Goal: Obtain resource: Download file/media

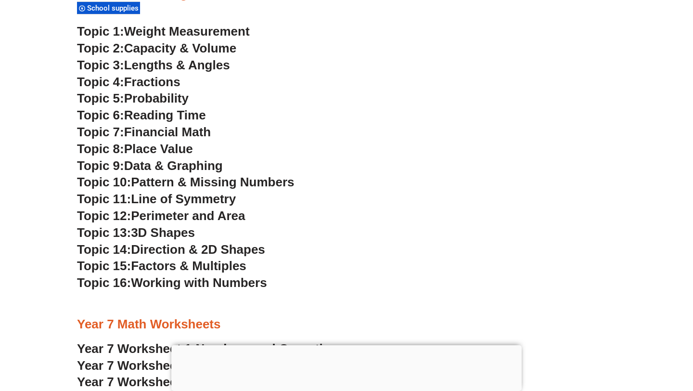
scroll to position [2625, 0]
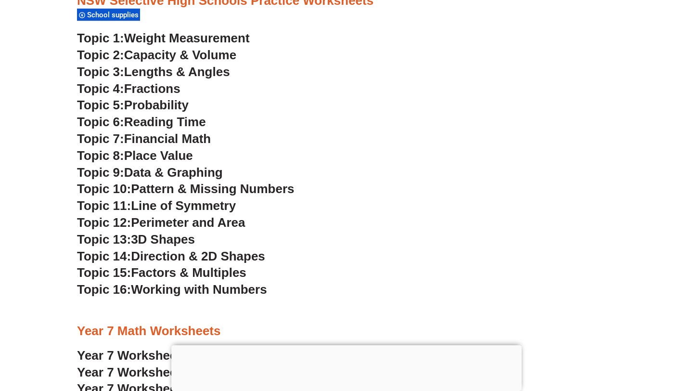
click at [167, 169] on span "Data & Graphing" at bounding box center [173, 172] width 99 height 14
click at [161, 190] on span "Pattern & Missing Numbers" at bounding box center [212, 188] width 163 height 14
click at [163, 153] on span "Place Value" at bounding box center [158, 155] width 69 height 14
click at [149, 105] on span "Probability" at bounding box center [156, 105] width 64 height 14
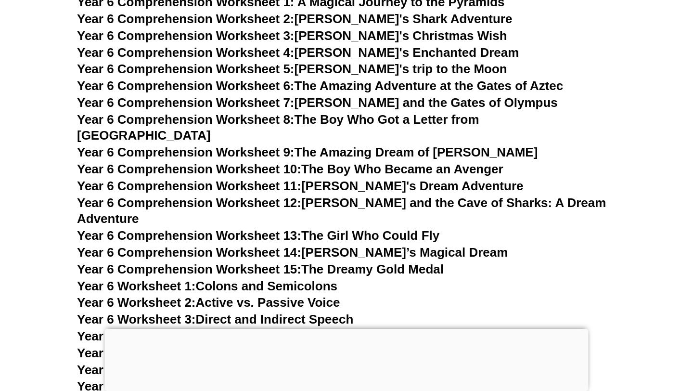
scroll to position [5157, 0]
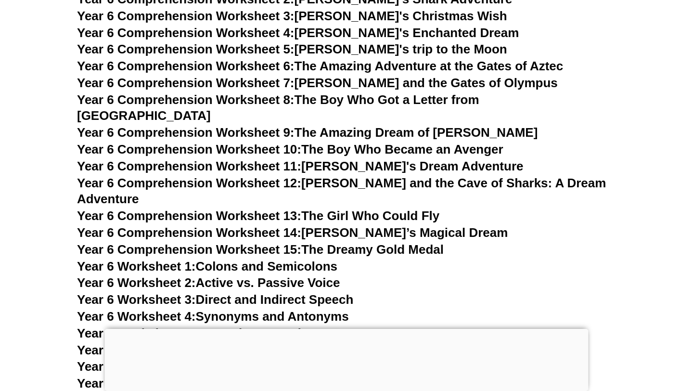
click at [388, 125] on link "Year 6 Comprehension Worksheet 9: The Amazing Dream of [PERSON_NAME]" at bounding box center [307, 132] width 460 height 14
click at [395, 142] on link "Year 6 Comprehension Worksheet 10: The Boy Who Became an Avenger" at bounding box center [290, 149] width 426 height 14
click at [437, 125] on link "Year 6 Comprehension Worksheet 9: The Amazing Dream of [PERSON_NAME]" at bounding box center [307, 132] width 460 height 14
